Goal: Check status: Check status

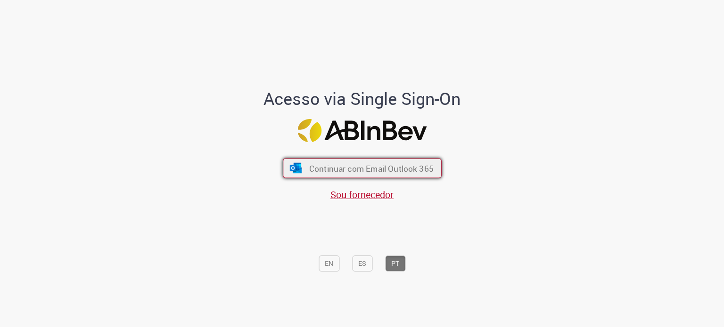
click at [358, 165] on span "Continuar com Email Outlook 365" at bounding box center [371, 168] width 124 height 11
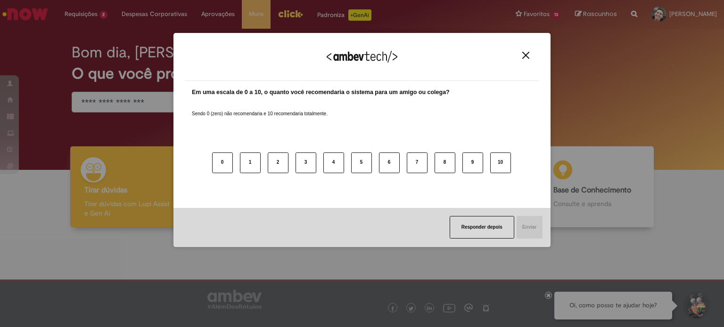
drag, startPoint x: 456, startPoint y: 222, endPoint x: 458, endPoint y: 204, distance: 18.4
click at [456, 222] on button "Responder depois" at bounding box center [482, 227] width 65 height 23
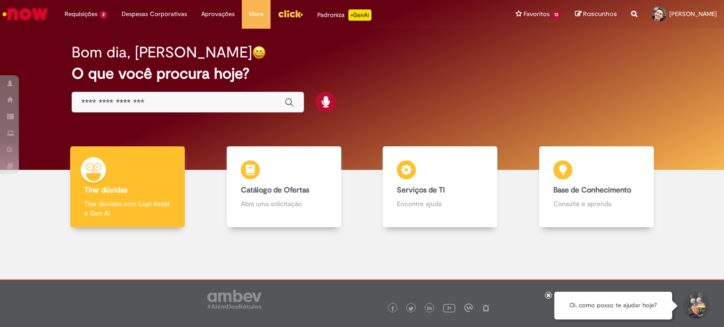
click at [147, 109] on div "Global" at bounding box center [188, 102] width 232 height 21
click at [146, 105] on input "Basta digitar aqui" at bounding box center [179, 103] width 194 height 11
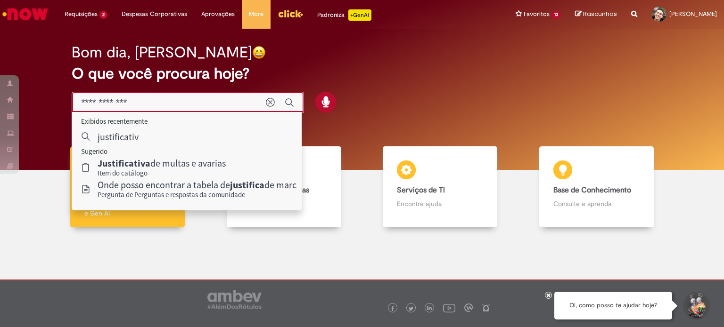
type input "**********"
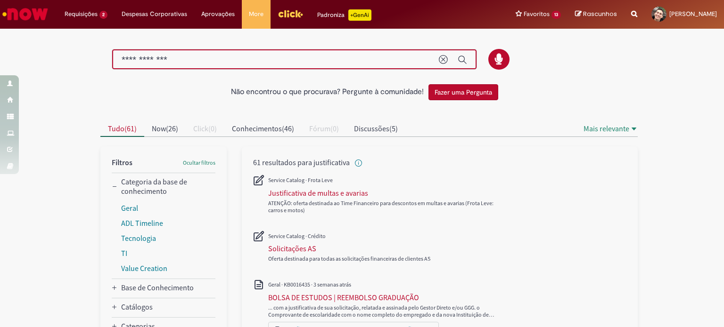
drag, startPoint x: 176, startPoint y: 58, endPoint x: 49, endPoint y: 25, distance: 131.7
click at [49, 25] on div "Pular para o conteúdo da página Requisições 2 Exibir Todas as Solicitações Soli…" at bounding box center [362, 163] width 724 height 327
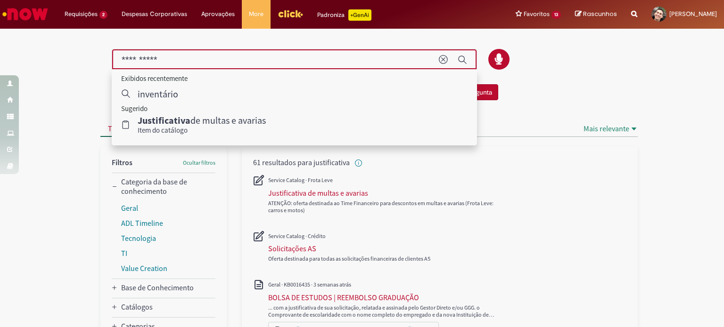
type input "**********"
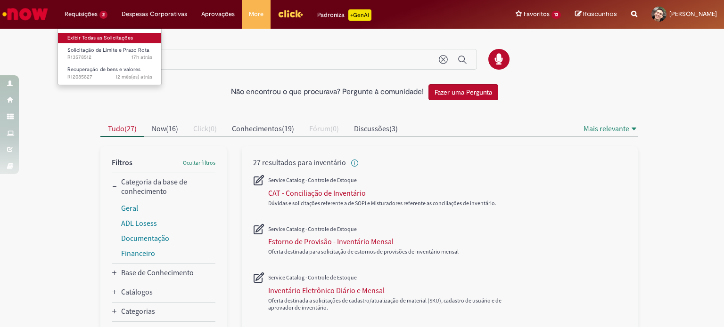
click at [101, 37] on link "Exibir Todas as Solicitações" at bounding box center [110, 38] width 104 height 10
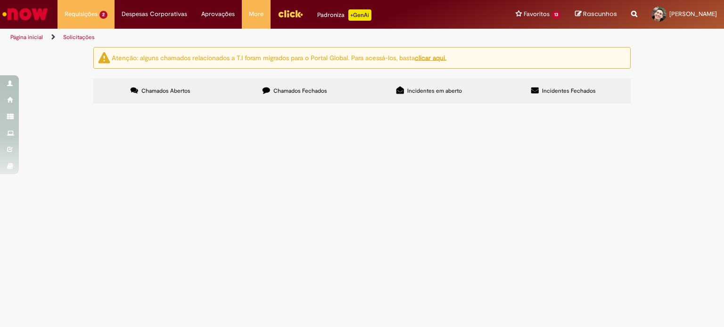
click at [303, 87] on span "Chamados Fechados" at bounding box center [300, 91] width 54 height 8
click at [670, 106] on div "Atenção: alguns chamados relacionados a T.I foram migrados para o Portal Global…" at bounding box center [362, 76] width 724 height 59
click at [0, 0] on span "Solicito expurgo dos casos citados. NFs chegaram na véspera do inventário (16/0…" at bounding box center [0, 0] width 0 height 0
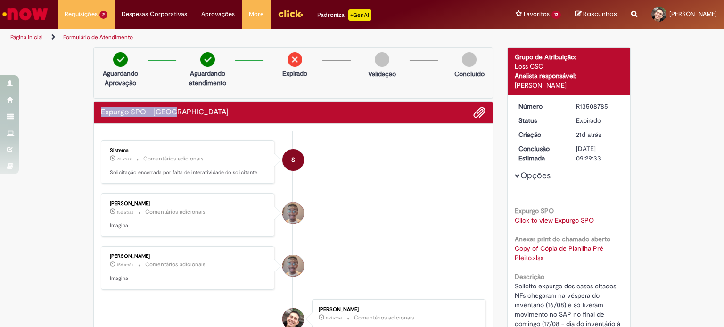
drag, startPoint x: 98, startPoint y: 110, endPoint x: 184, endPoint y: 115, distance: 86.4
click at [184, 115] on div "Expurgo SPO - Risco" at bounding box center [293, 113] width 399 height 22
copy h2 "Expurgo SPO - Risco"
click at [631, 13] on icon "Search from all sources" at bounding box center [634, 8] width 6 height 17
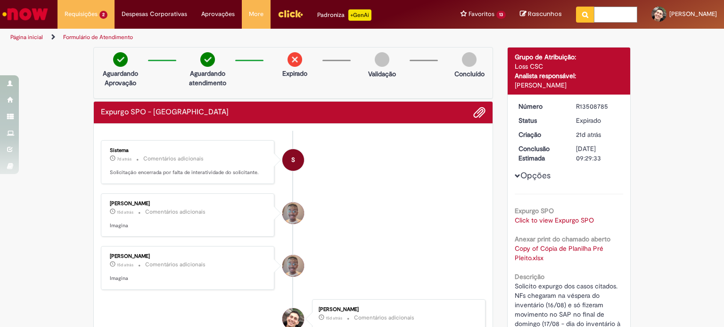
click at [597, 10] on input "text" at bounding box center [615, 15] width 43 height 16
paste input "**********"
type input "**********"
click button "Pesquisar" at bounding box center [585, 15] width 18 height 16
